Goal: Task Accomplishment & Management: Complete application form

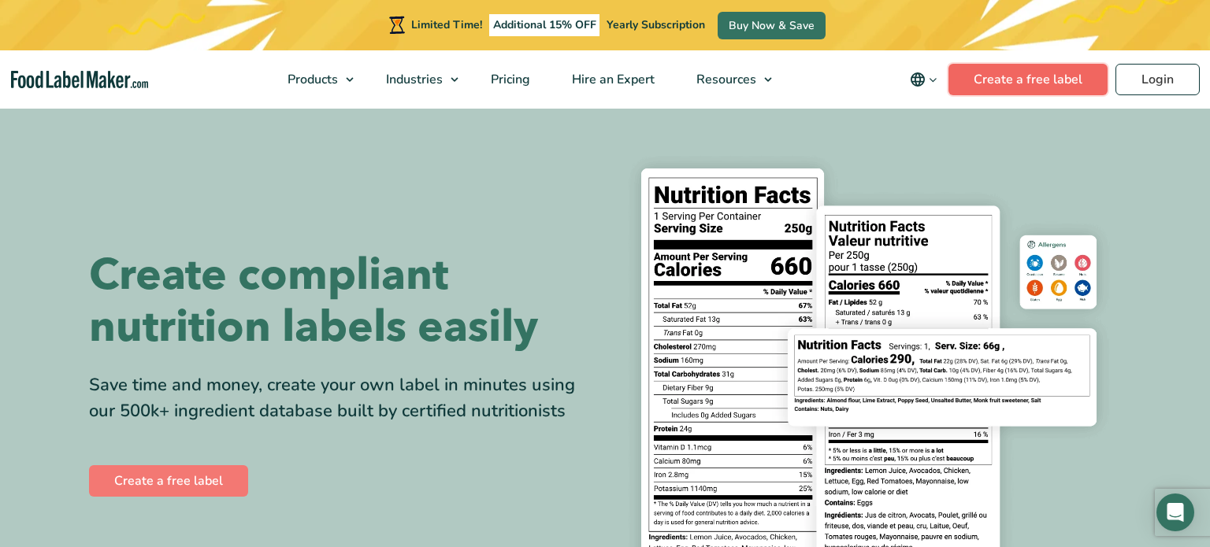
click at [1059, 83] on link "Create a free label" at bounding box center [1027, 80] width 159 height 32
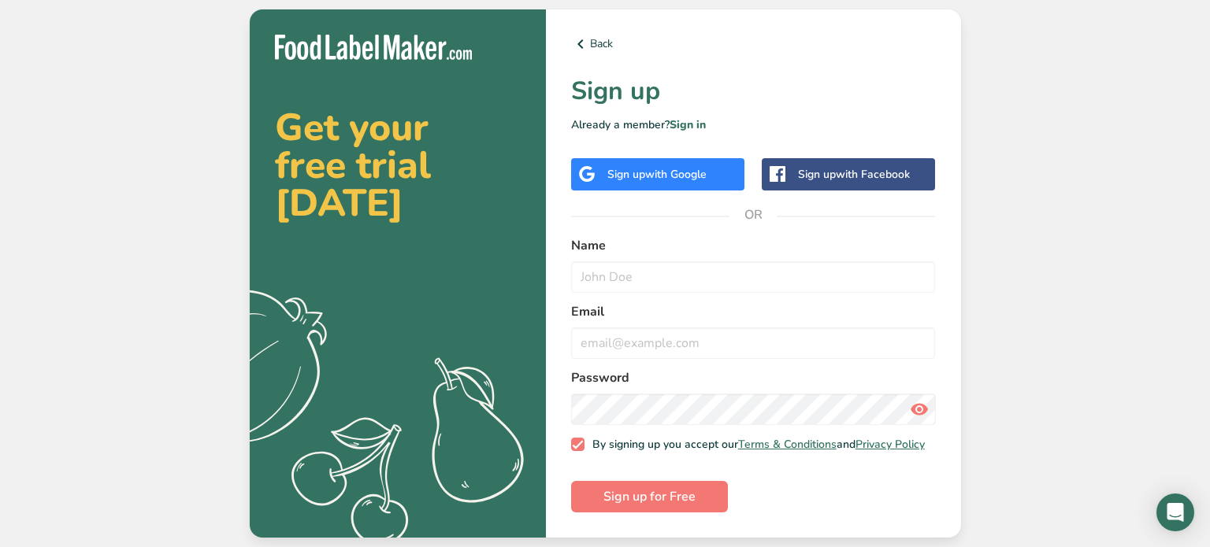
click at [725, 237] on label "Name" at bounding box center [753, 245] width 365 height 19
click at [713, 262] on input "text" at bounding box center [753, 277] width 365 height 32
type input "[PERSON_NAME]"
click at [717, 329] on input "email" at bounding box center [753, 344] width 365 height 32
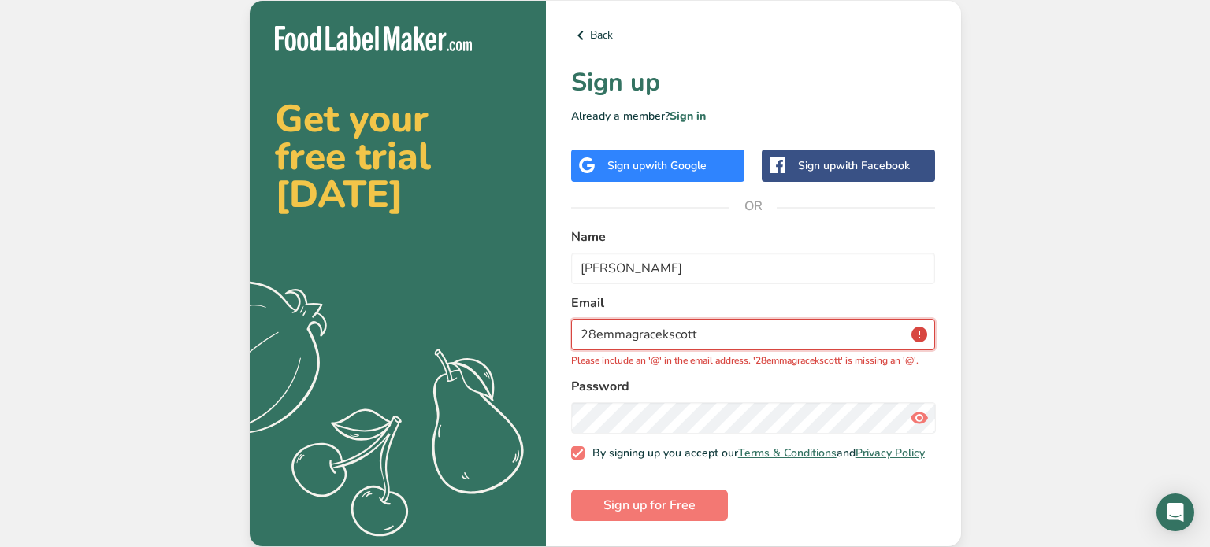
click at [724, 319] on input "28emmagracekscott" at bounding box center [753, 335] width 365 height 32
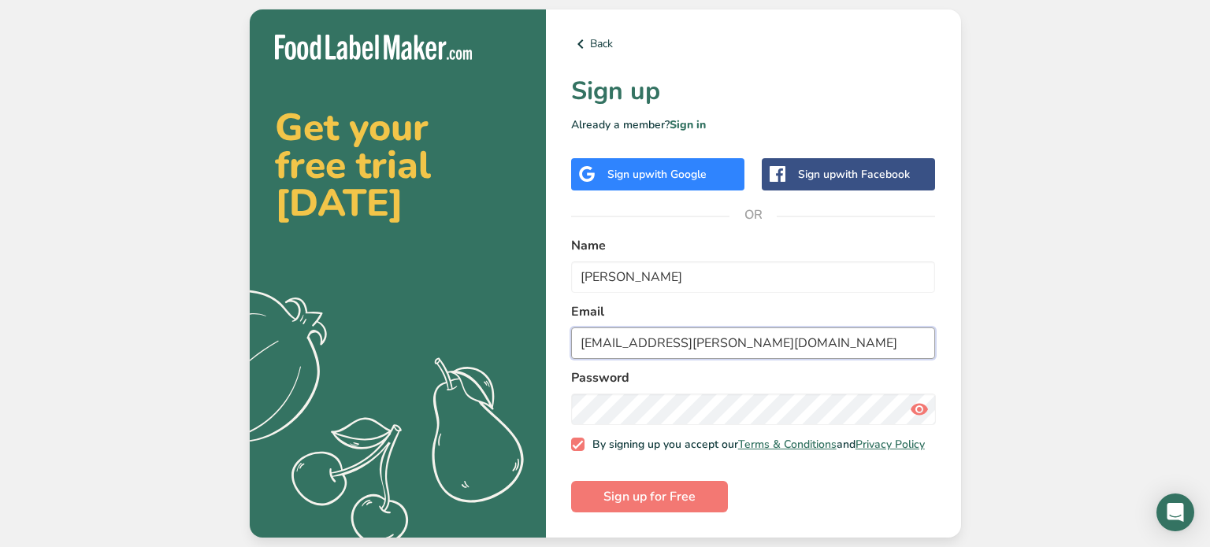
type input "28emmagracekscott@pickens.k12.sc.us"
click at [697, 495] on button "Sign up for Free" at bounding box center [649, 497] width 157 height 32
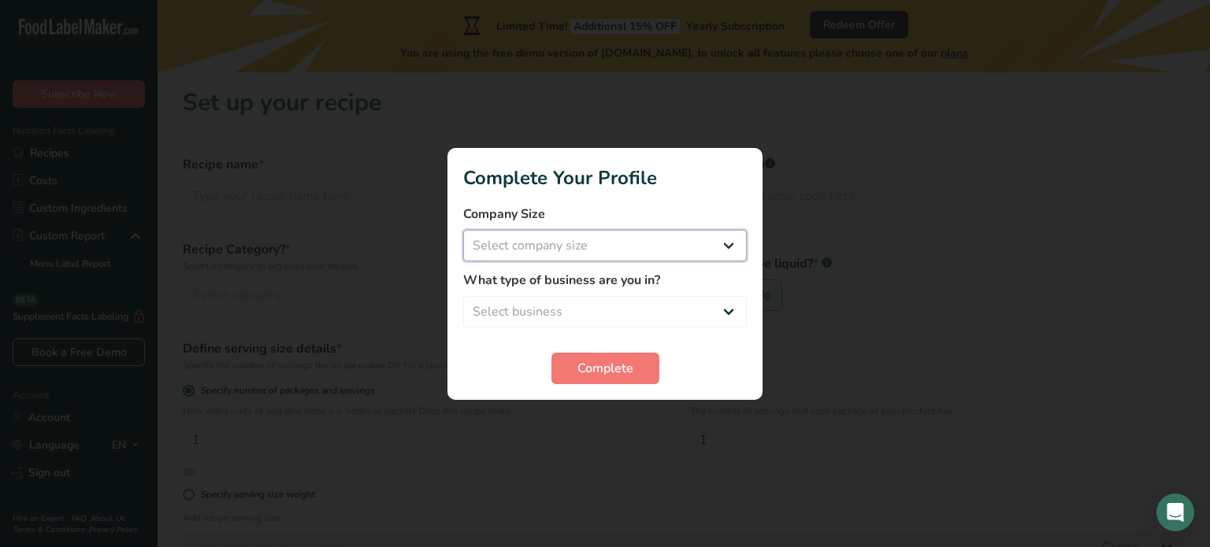
click at [614, 259] on select "Select company size Fewer than 10 Employees 10 to 50 Employees 51 to 500 Employ…" at bounding box center [605, 246] width 284 height 32
select select "1"
click at [463, 230] on select "Select company size Fewer than 10 Employees 10 to 50 Employees 51 to 500 Employ…" at bounding box center [605, 246] width 284 height 32
click at [566, 293] on div "What type of business are you in? Select business Packaged Food Manufacturer Re…" at bounding box center [605, 299] width 284 height 57
click at [558, 303] on select "Select business Packaged Food Manufacturer Restaurant & Cafe Bakery Meal Plans …" at bounding box center [605, 312] width 284 height 32
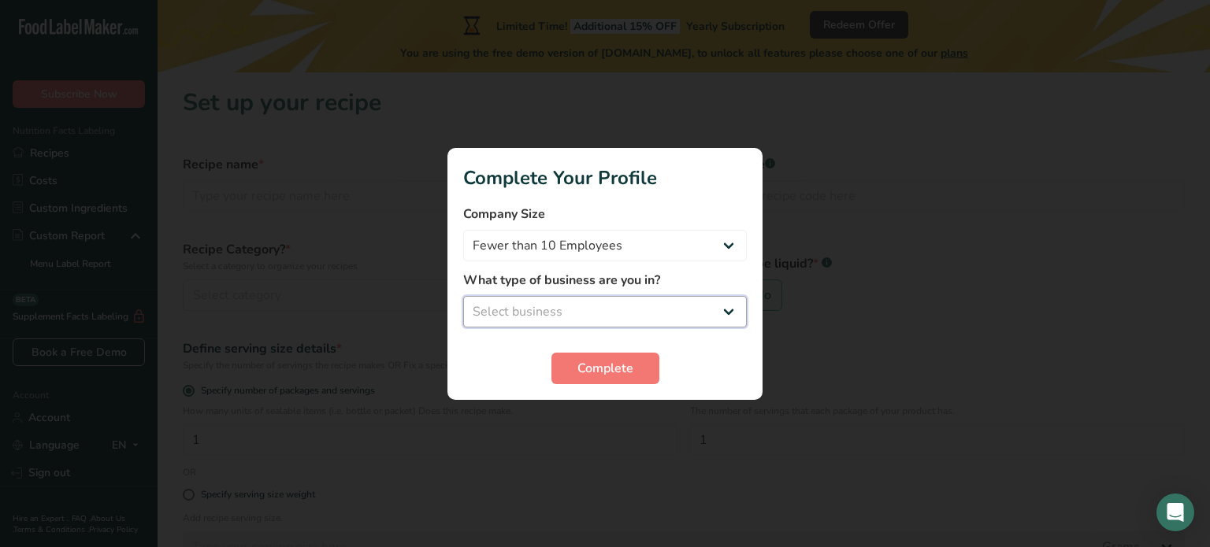
select select "5"
click at [463, 296] on select "Select business Packaged Food Manufacturer Restaurant & Cafe Bakery Meal Plans …" at bounding box center [605, 312] width 284 height 32
click at [595, 376] on span "Complete" at bounding box center [605, 368] width 56 height 19
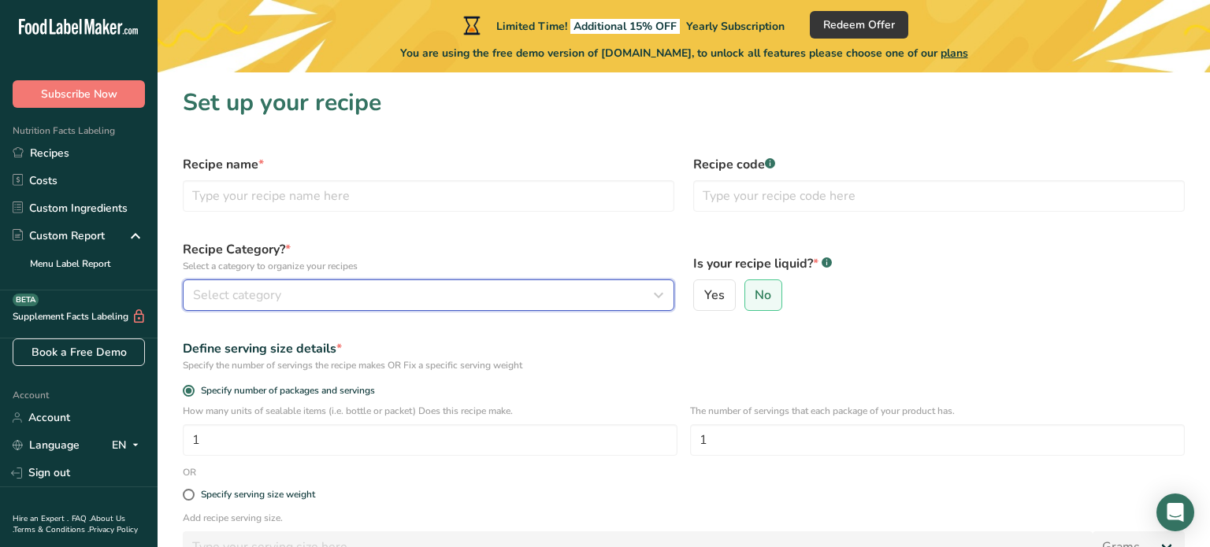
click at [412, 295] on div "Select category" at bounding box center [423, 295] width 461 height 19
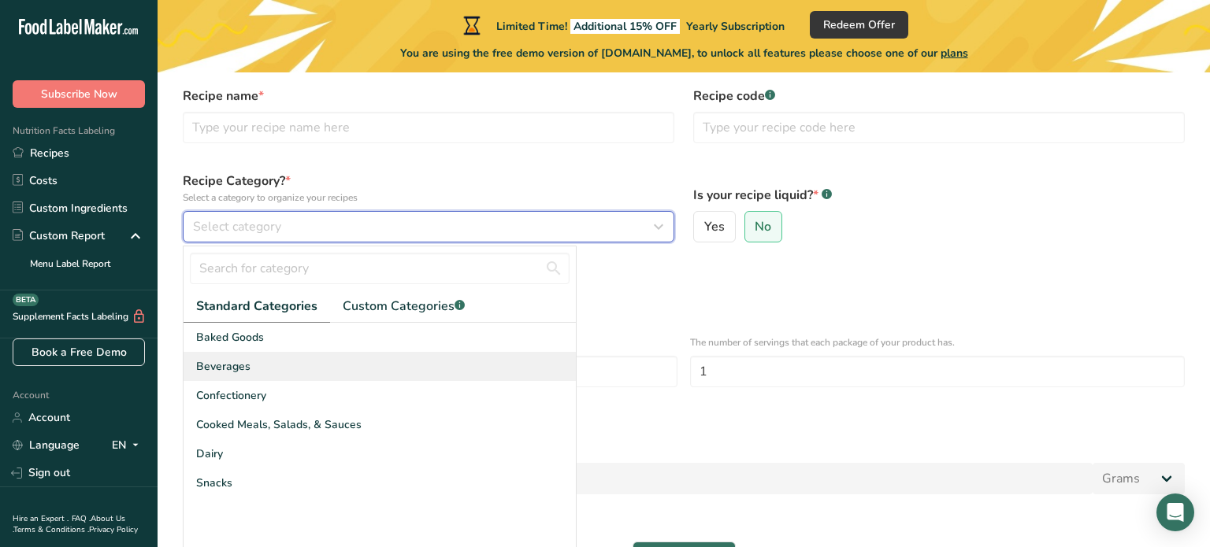
scroll to position [91, 0]
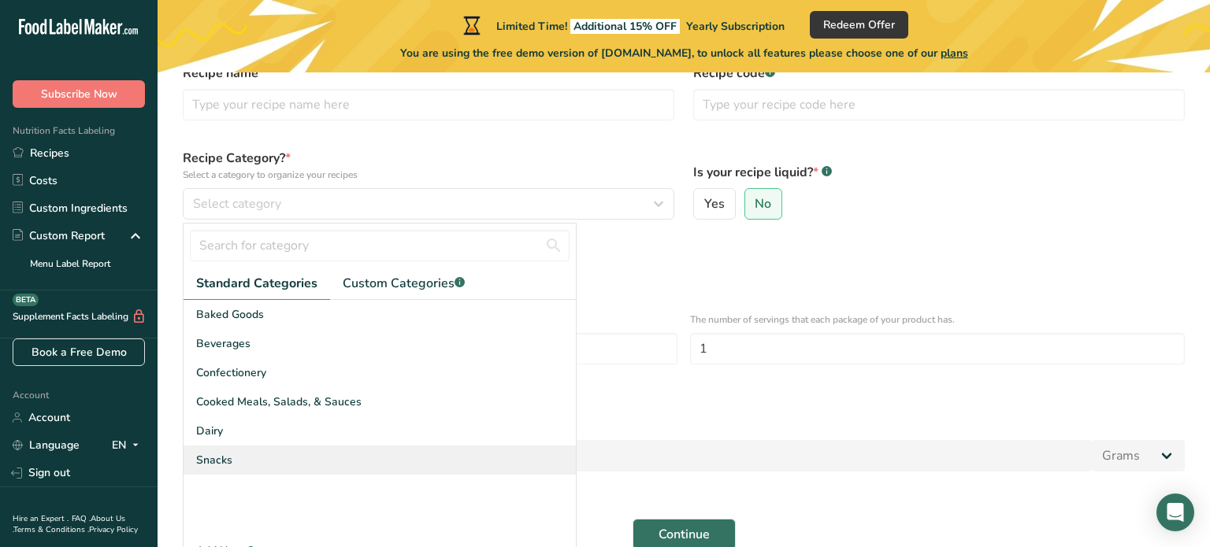
click at [254, 451] on div "Snacks" at bounding box center [379, 460] width 392 height 29
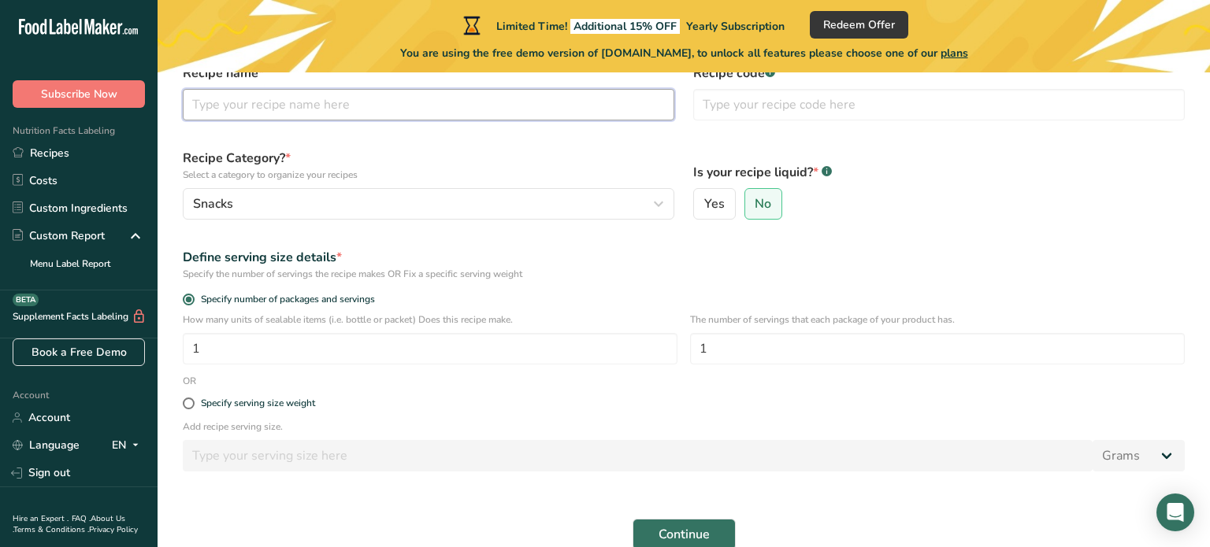
click at [304, 113] on input "text" at bounding box center [428, 105] width 491 height 32
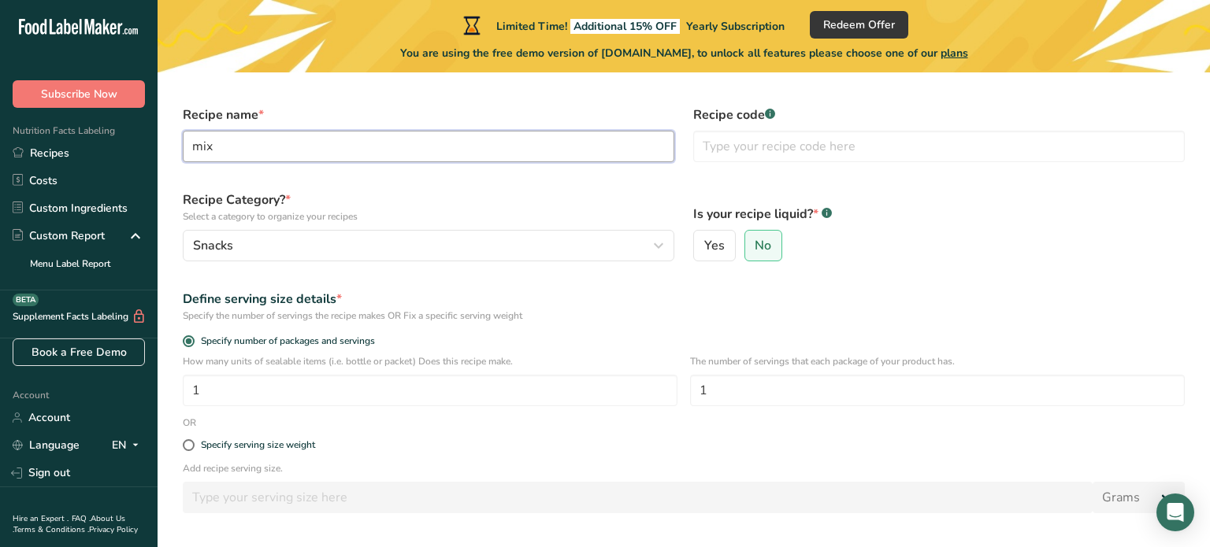
scroll to position [55, 0]
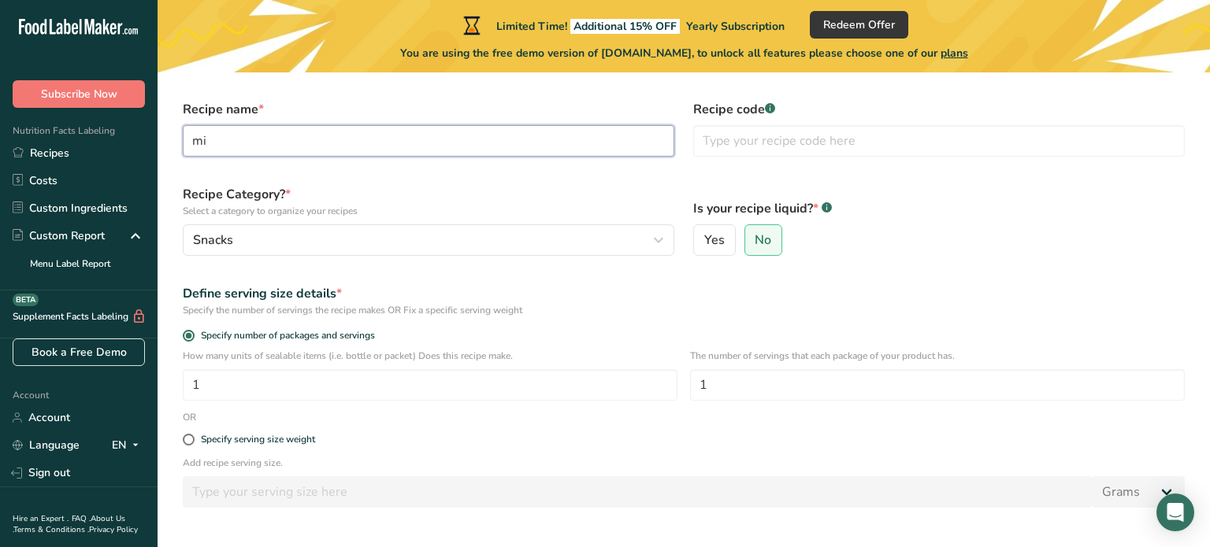
type input "m"
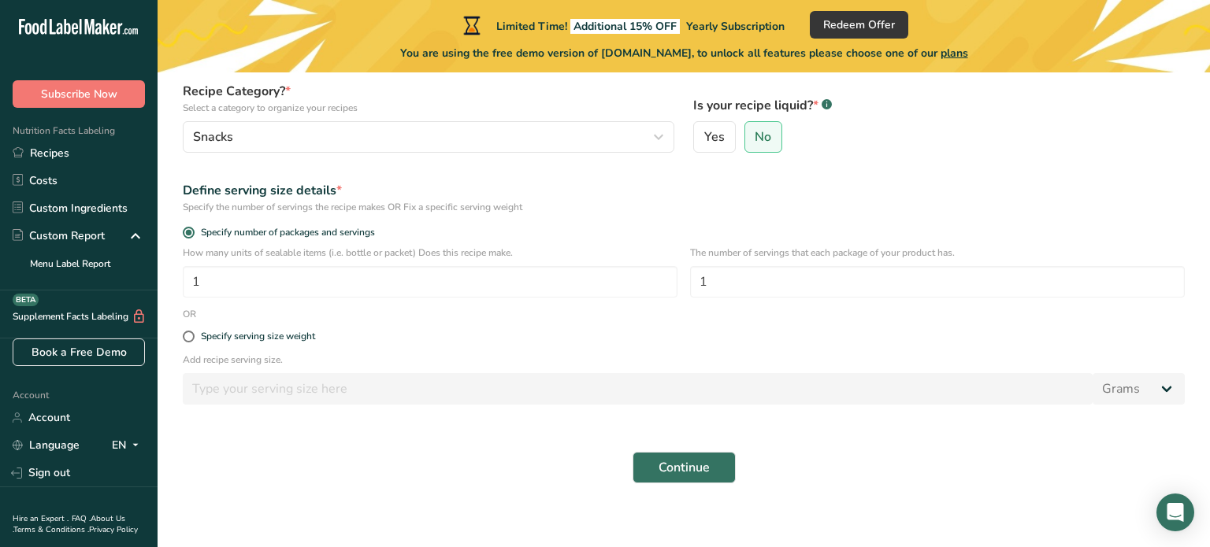
scroll to position [160, 0]
type input "foods 1 mix"
click at [243, 275] on input "1" at bounding box center [430, 281] width 495 height 32
click at [306, 281] on input "1" at bounding box center [430, 281] width 495 height 32
type input "1"
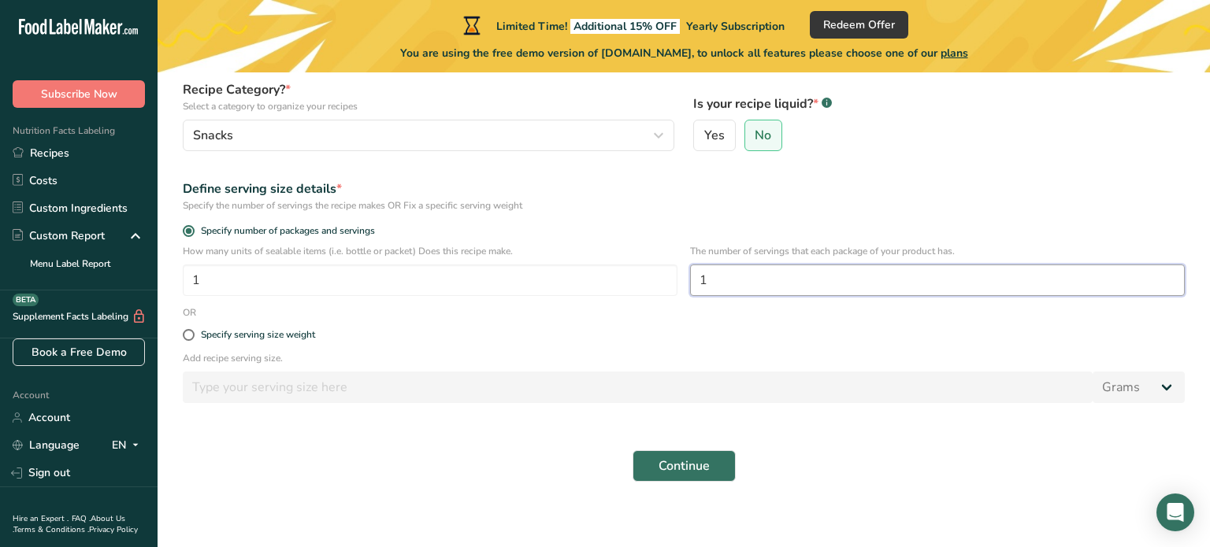
click at [764, 284] on input "1" at bounding box center [937, 281] width 495 height 32
click at [538, 354] on p "Add recipe serving size." at bounding box center [684, 358] width 1002 height 14
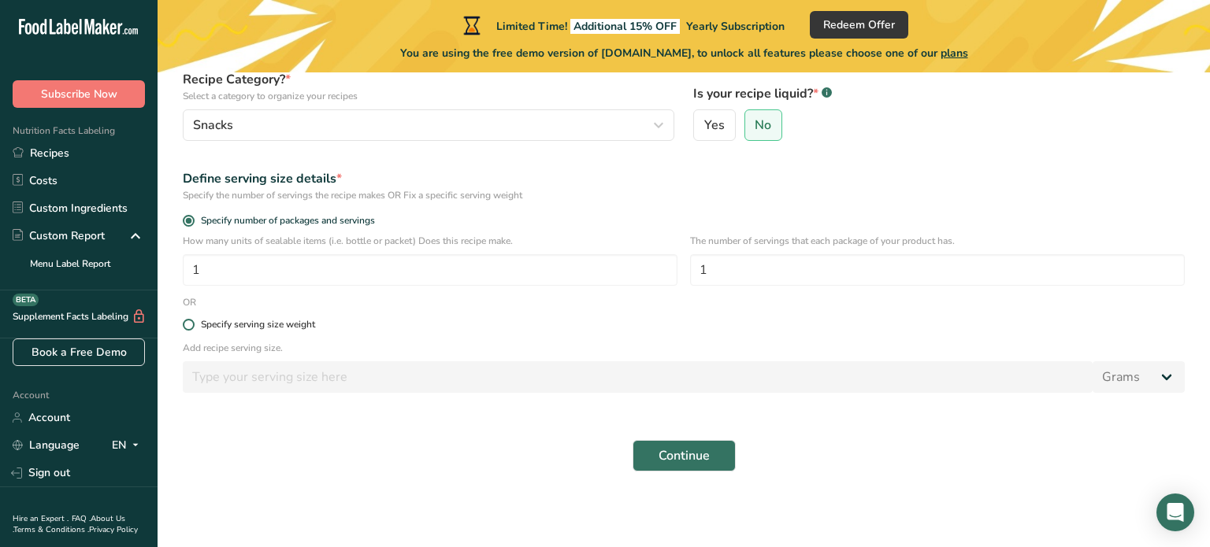
click at [189, 328] on span at bounding box center [189, 325] width 12 height 12
click at [189, 328] on input "Specify serving size weight" at bounding box center [188, 325] width 10 height 10
radio input "true"
radio input "false"
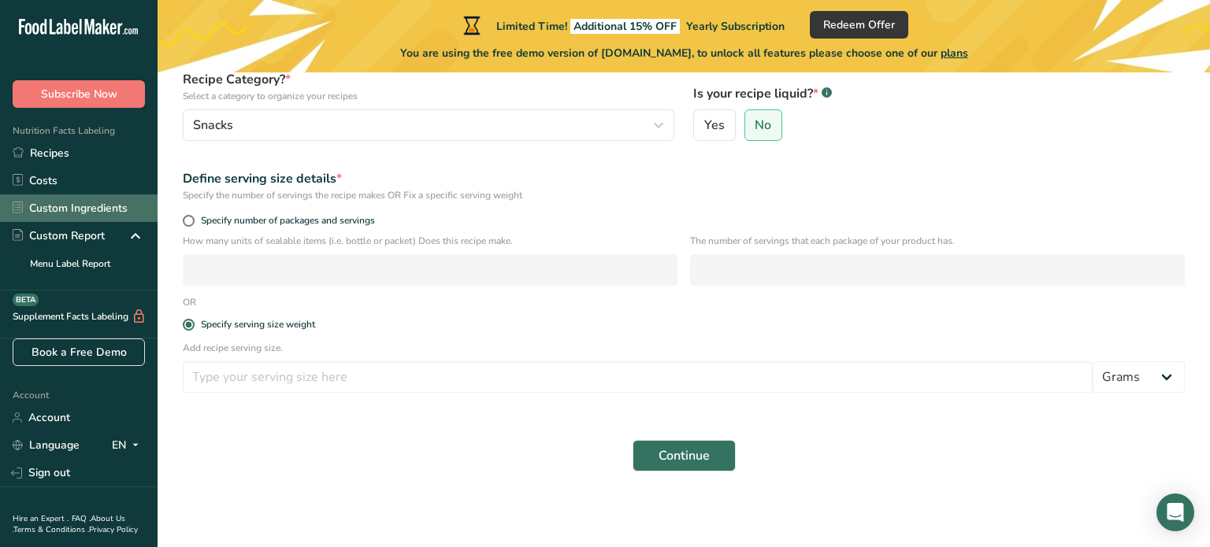
click at [108, 216] on link "Custom Ingredients" at bounding box center [79, 209] width 158 height 28
